Goal: Information Seeking & Learning: Learn about a topic

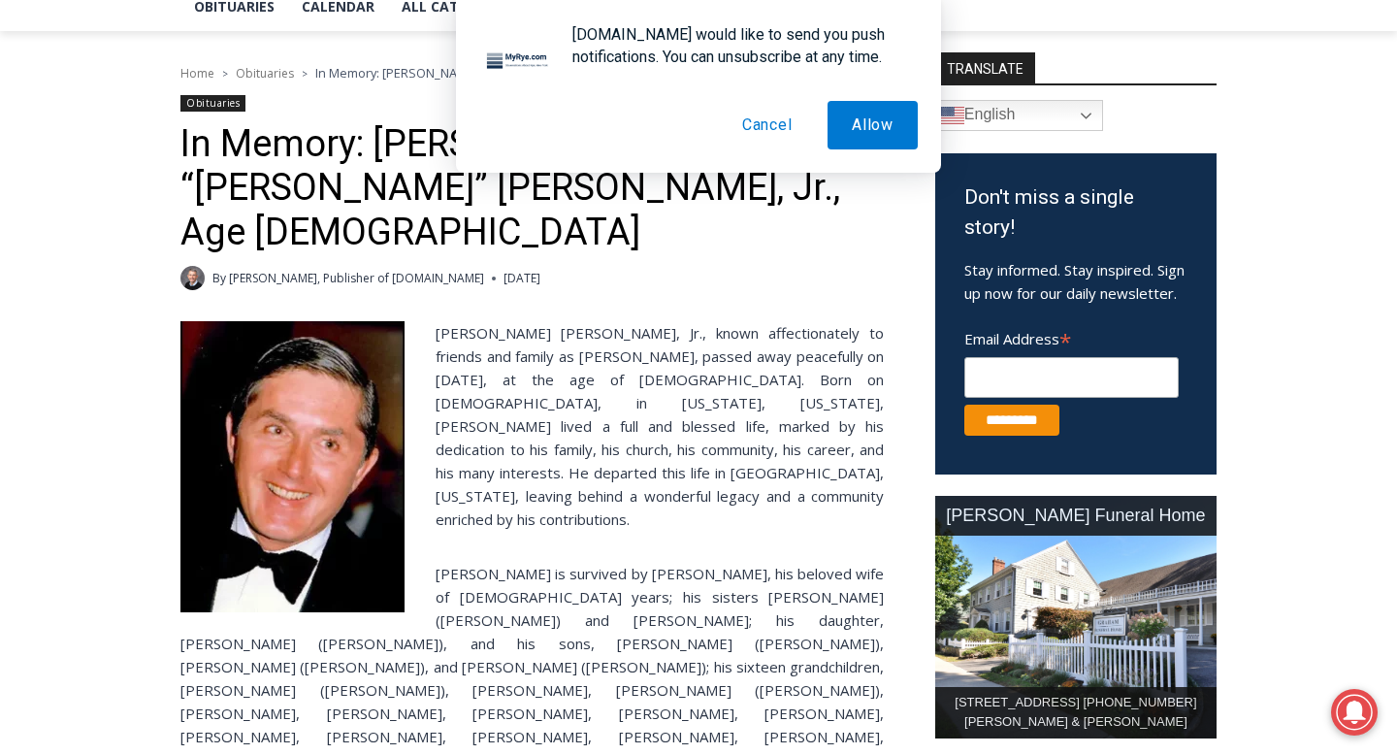
scroll to position [593, 0]
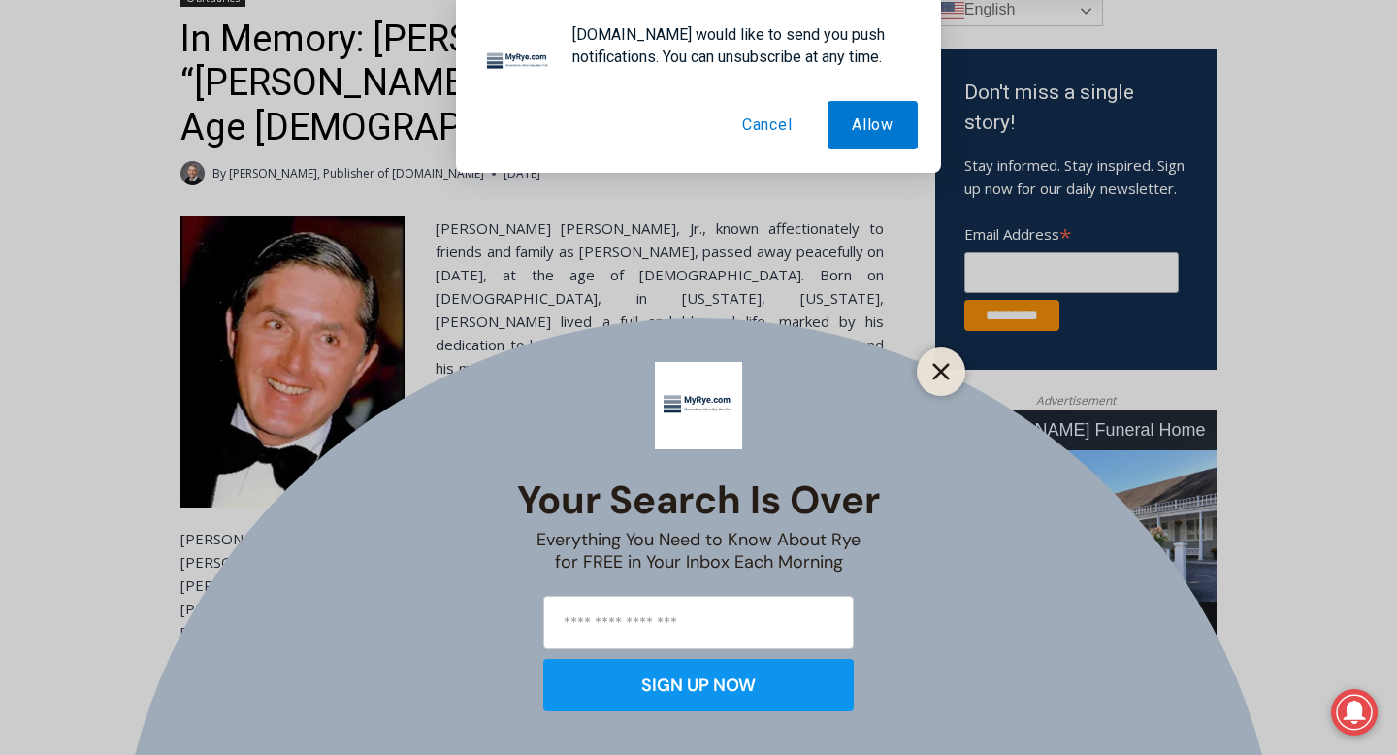
click at [933, 371] on icon "Close" at bounding box center [940, 371] width 17 height 17
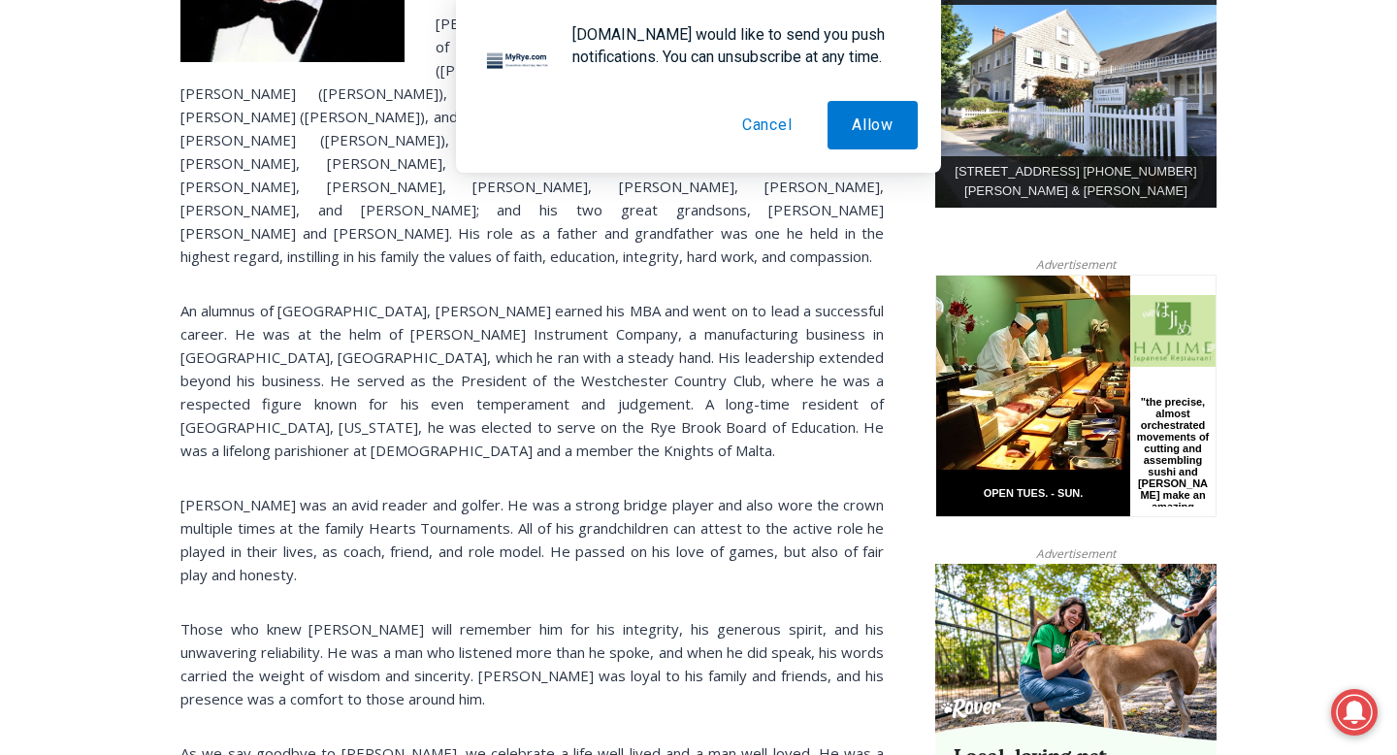
scroll to position [1040, 0]
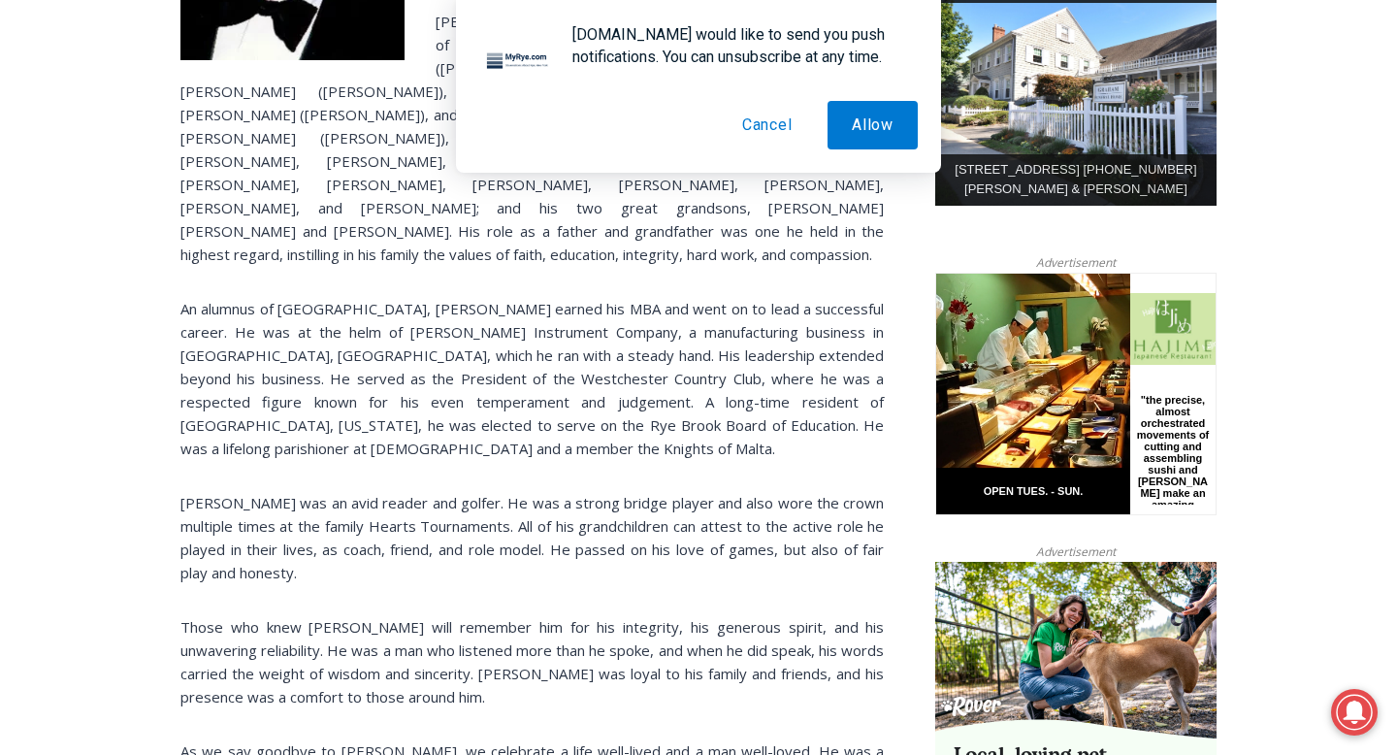
click at [778, 118] on button "Cancel" at bounding box center [767, 125] width 99 height 48
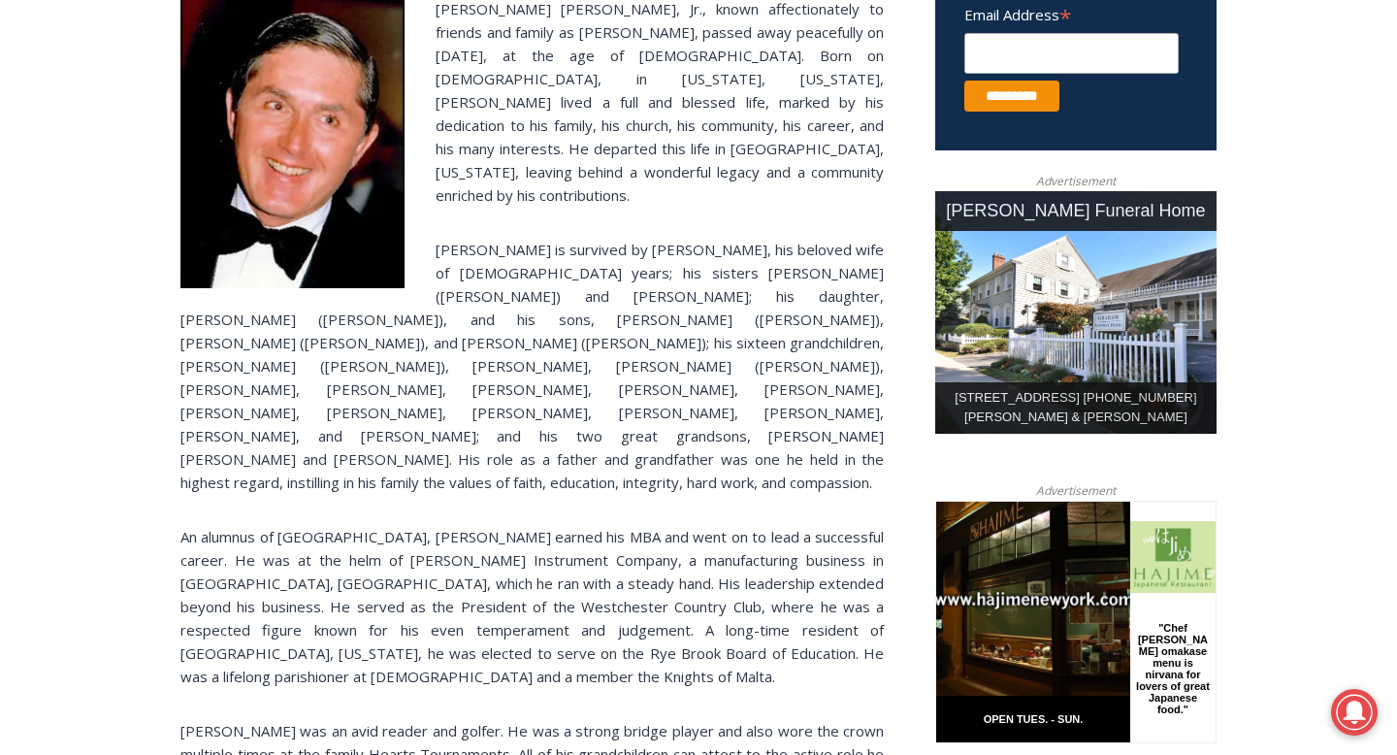
scroll to position [813, 0]
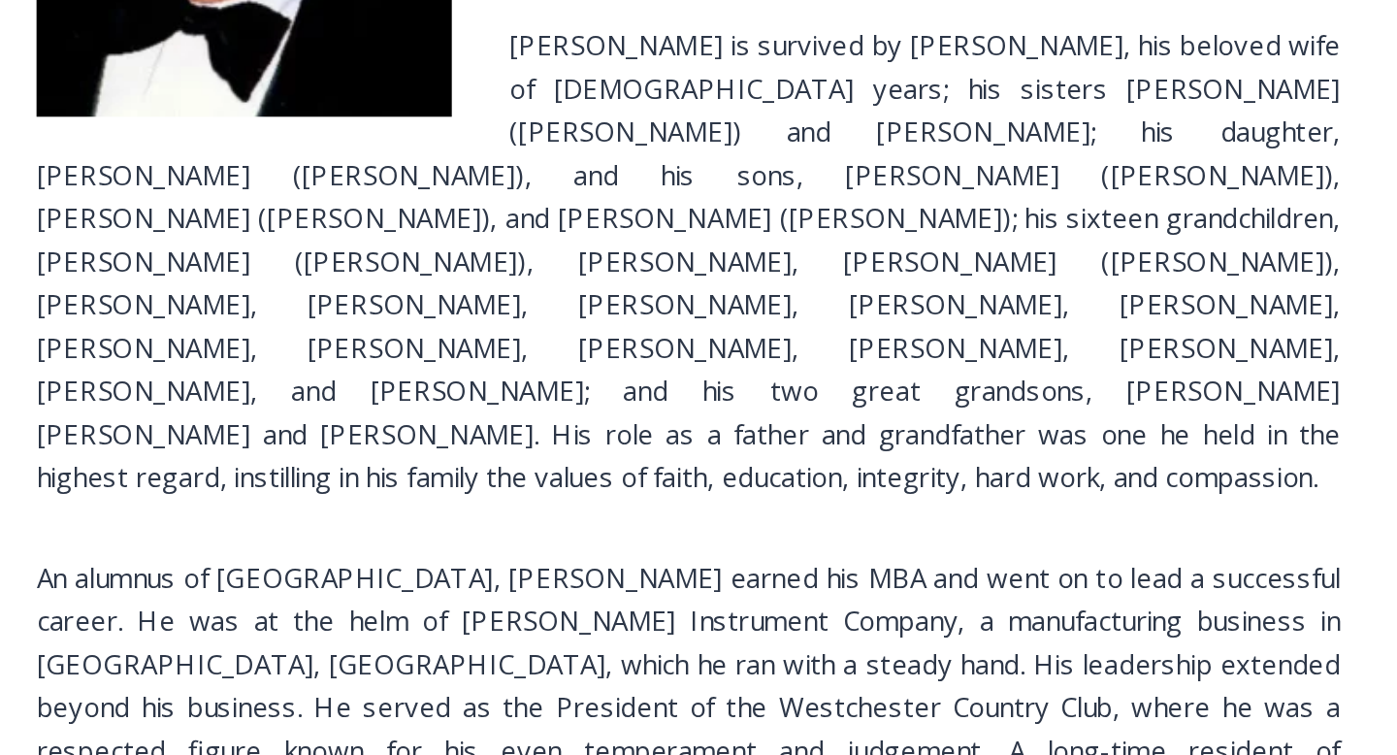
click at [482, 538] on p "An alumnus of [GEOGRAPHIC_DATA], [PERSON_NAME] earned his MBA and went on to le…" at bounding box center [531, 605] width 703 height 163
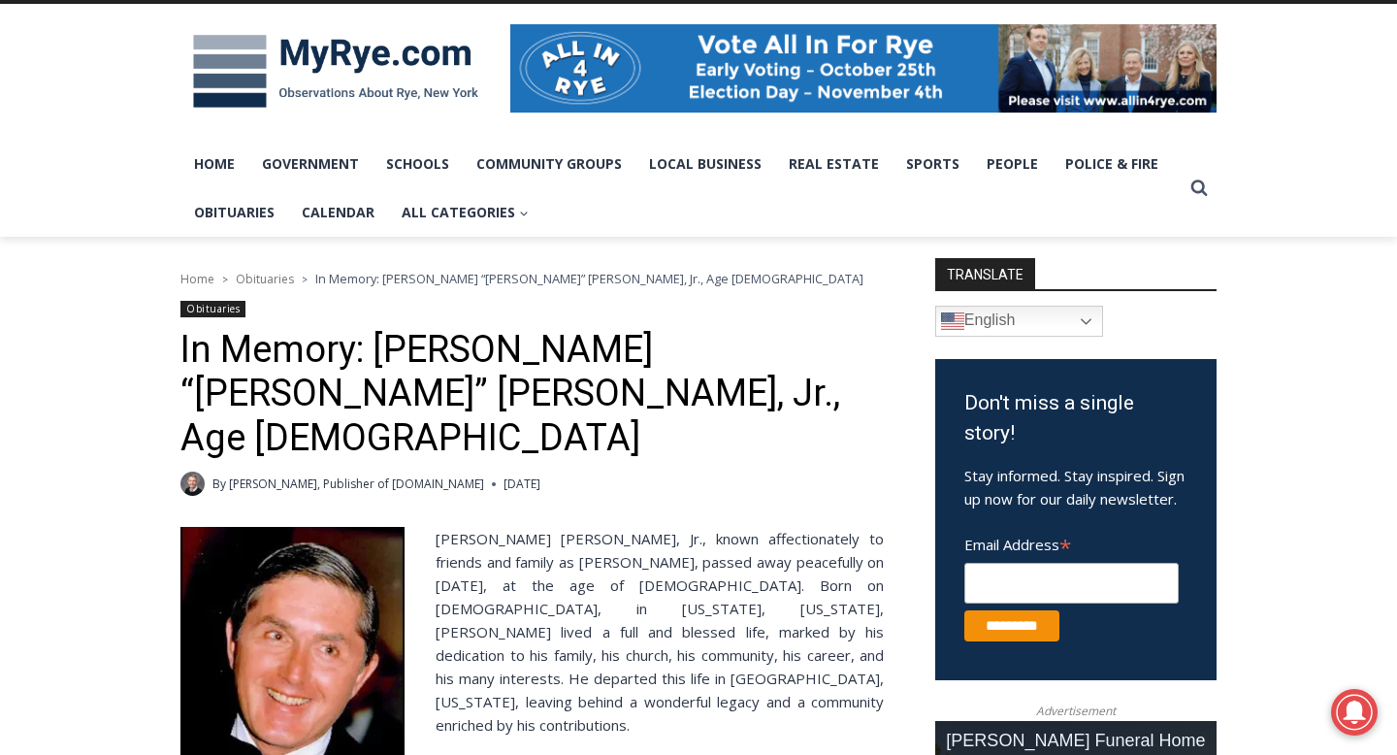
scroll to position [289, 0]
